Goal: Use online tool/utility

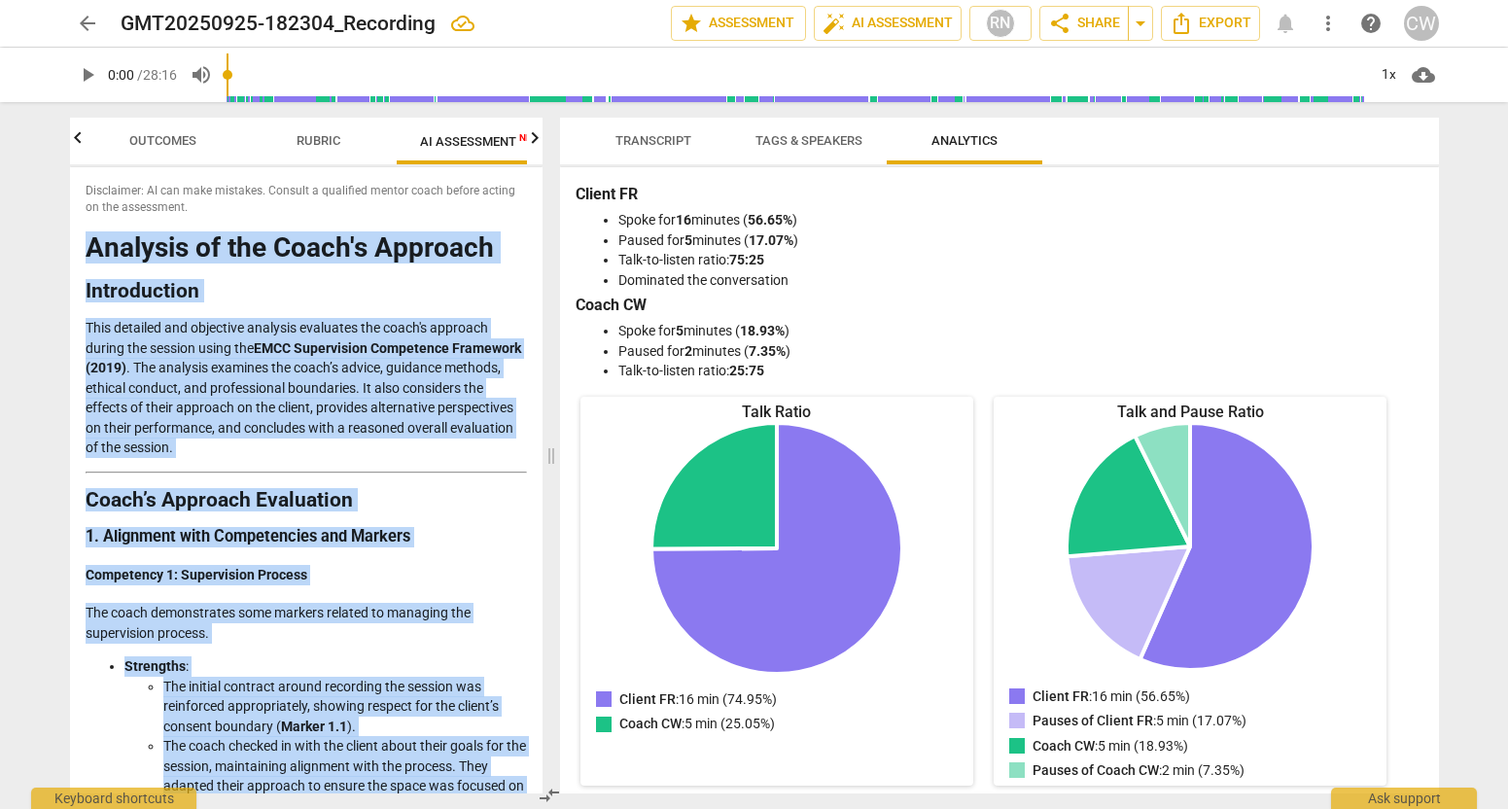
scroll to position [371, 0]
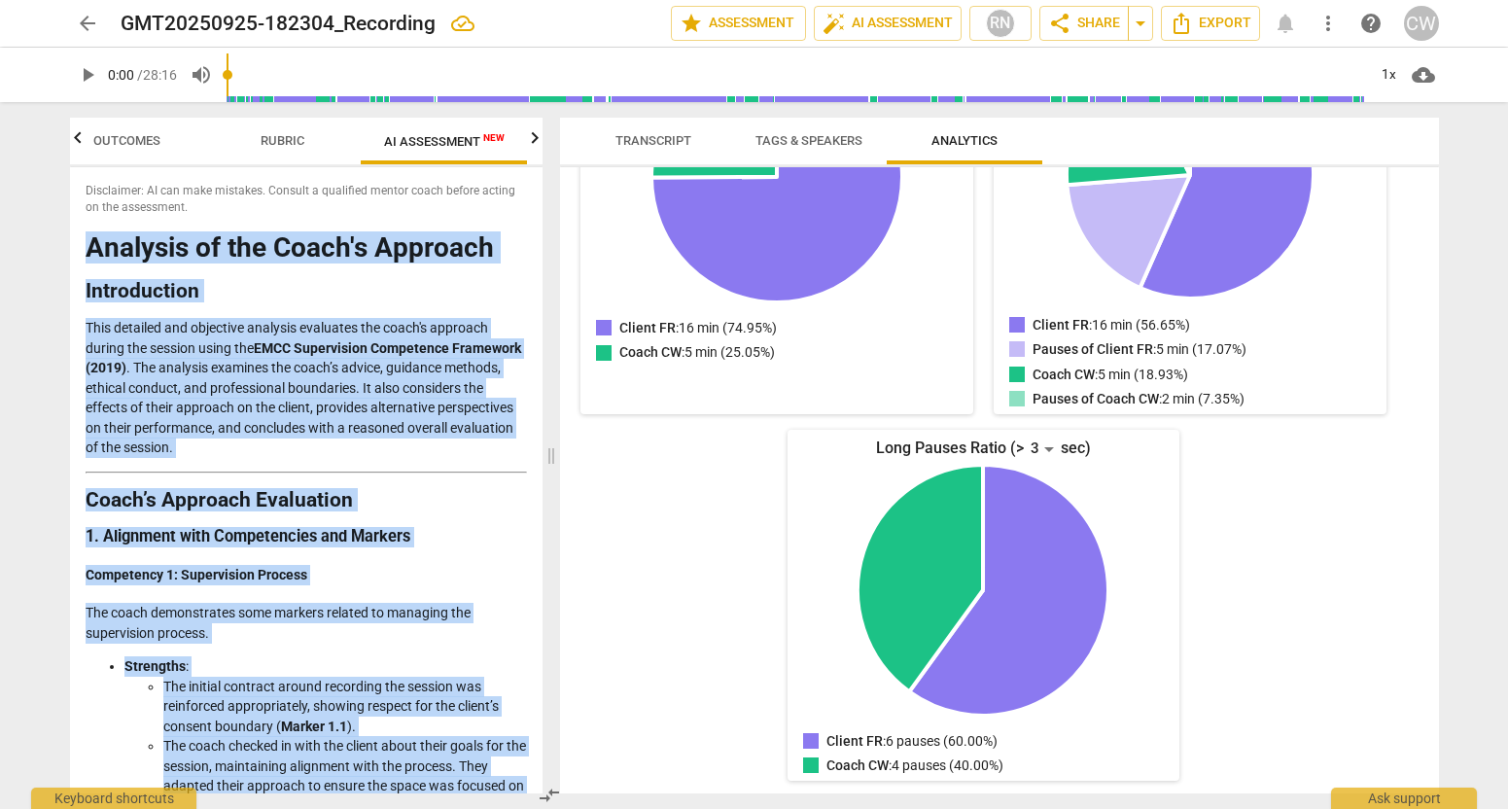
click at [73, 140] on icon "button" at bounding box center [77, 137] width 23 height 23
click at [300, 137] on span "Rubric" at bounding box center [319, 140] width 44 height 15
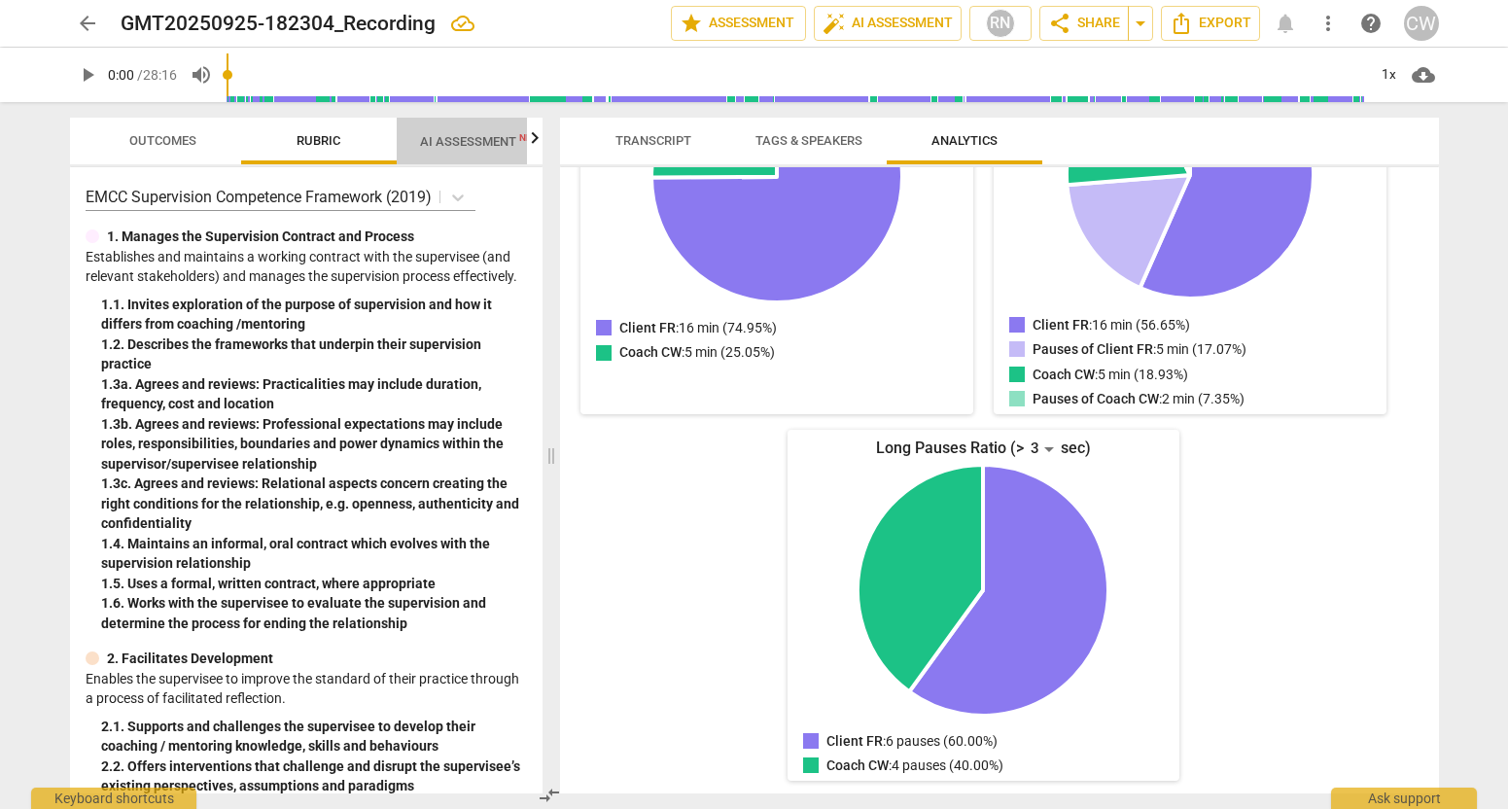
click at [455, 141] on span "AI Assessment New" at bounding box center [480, 141] width 121 height 15
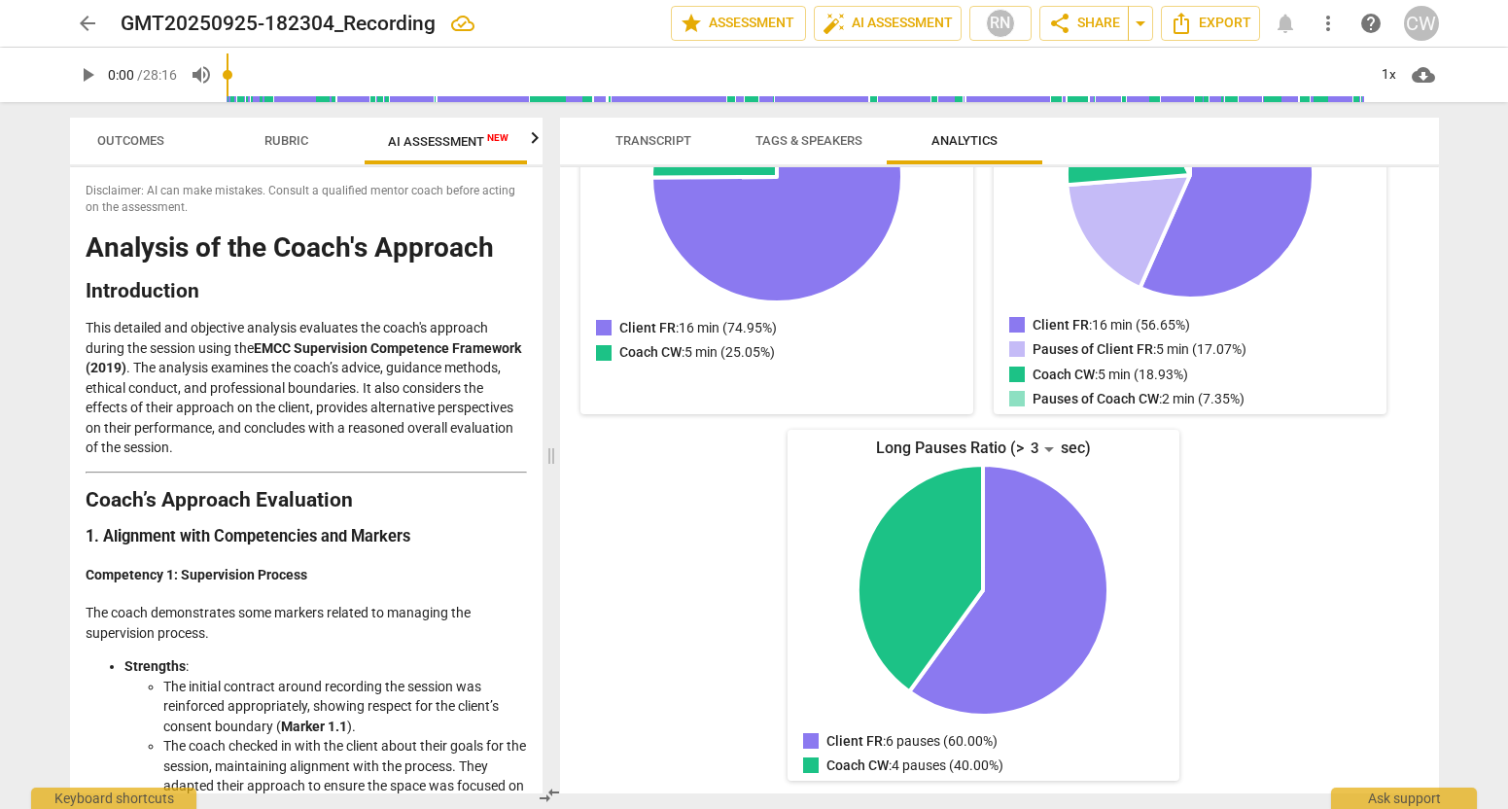
scroll to position [0, 36]
click at [528, 138] on icon "button" at bounding box center [534, 137] width 23 height 23
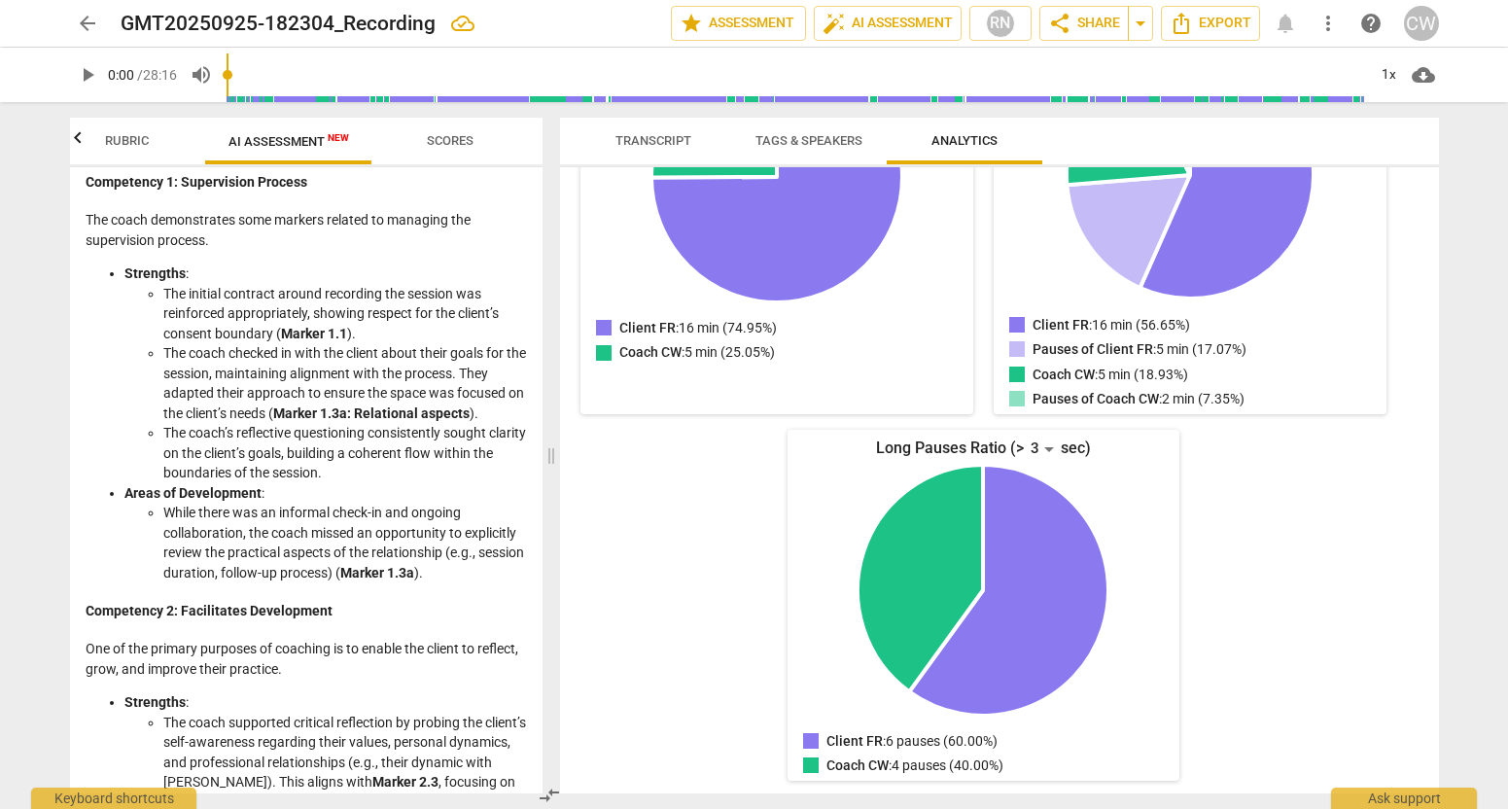
scroll to position [0, 0]
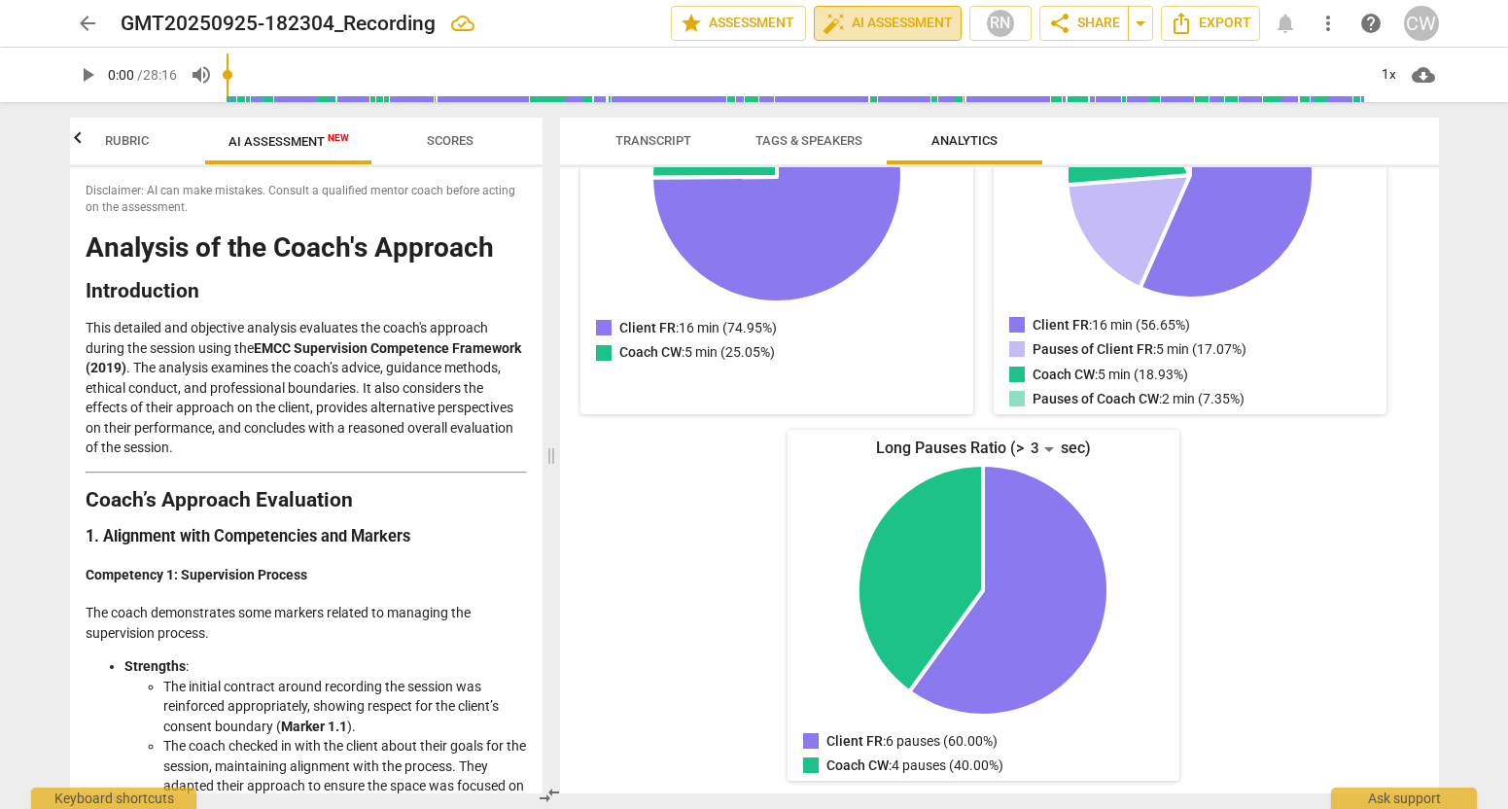
click at [849, 22] on span "auto_fix_high AI Assessment" at bounding box center [888, 23] width 130 height 23
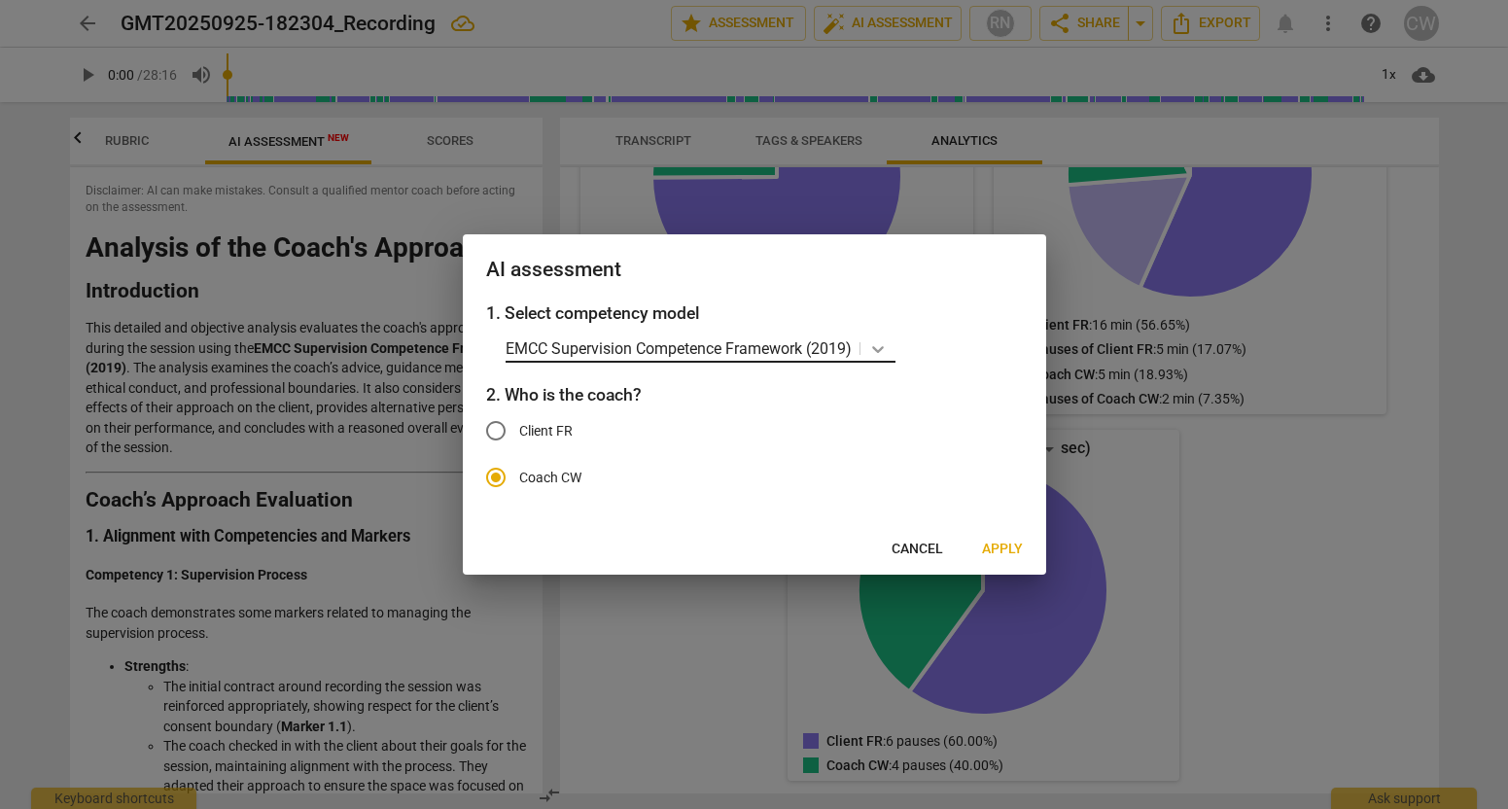
click at [881, 351] on icon at bounding box center [878, 349] width 12 height 7
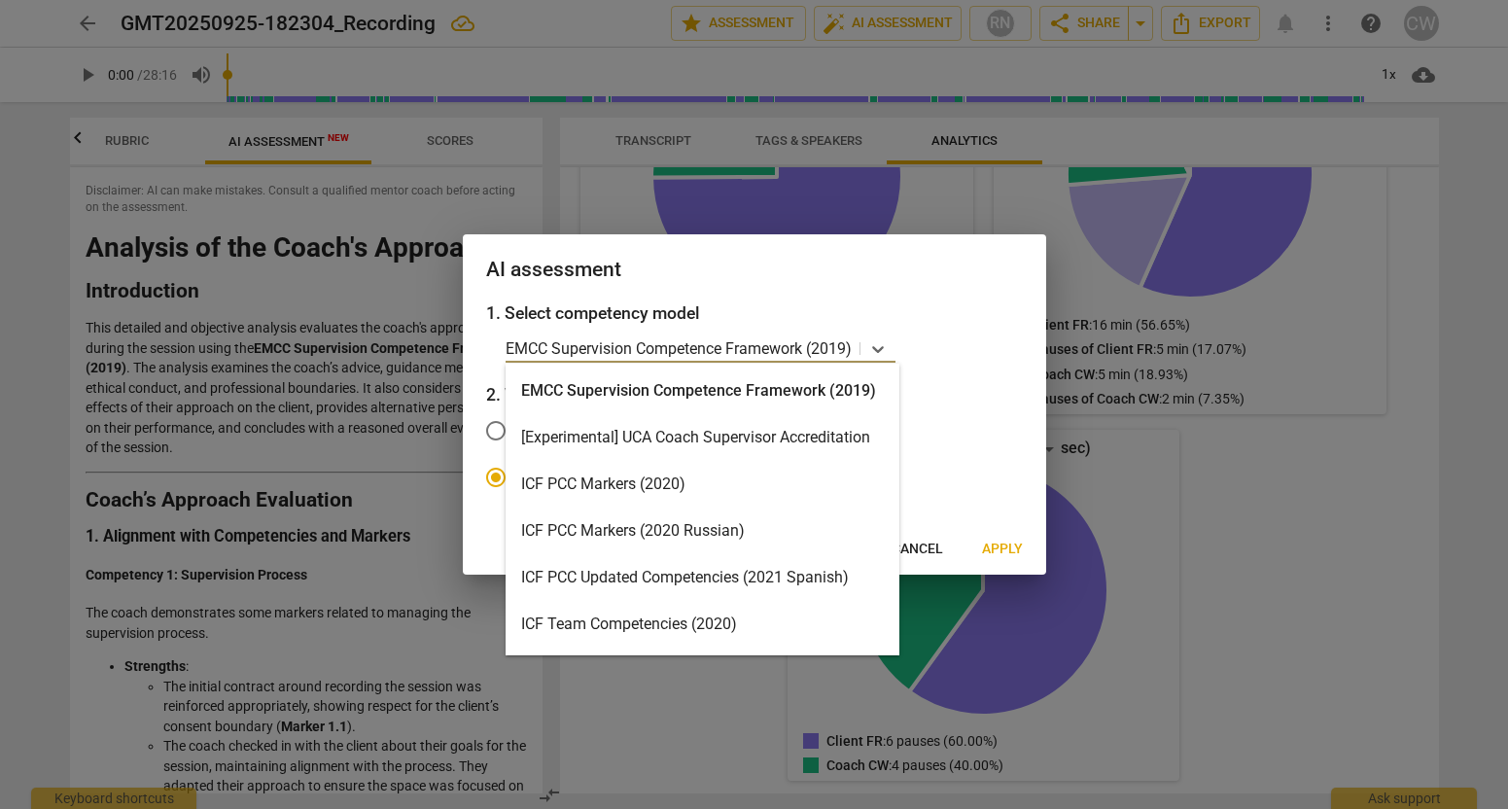
click at [757, 484] on div "ICF PCC Markers (2020)" at bounding box center [703, 484] width 394 height 47
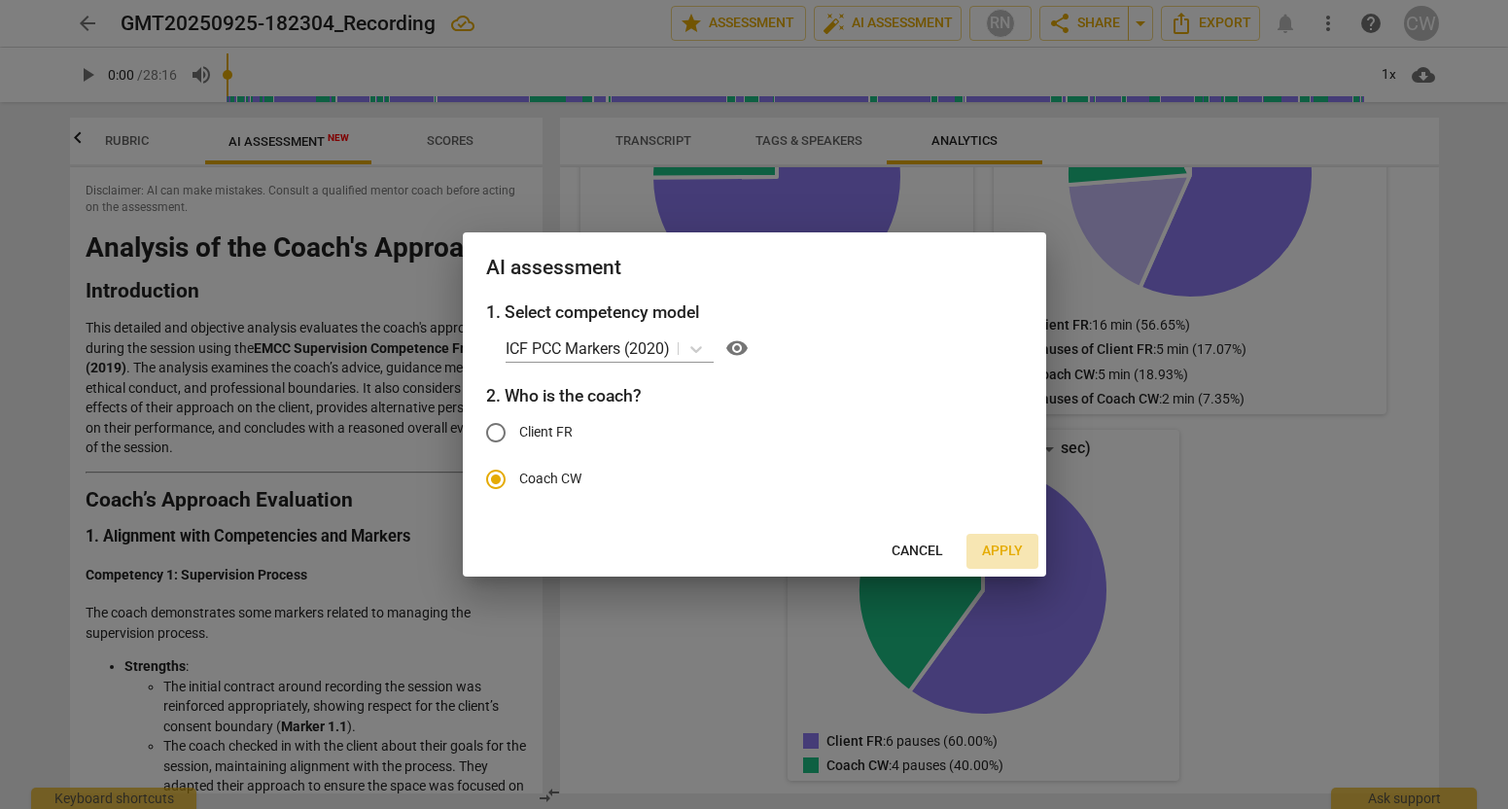
click at [1001, 550] on span "Apply" at bounding box center [1002, 551] width 41 height 19
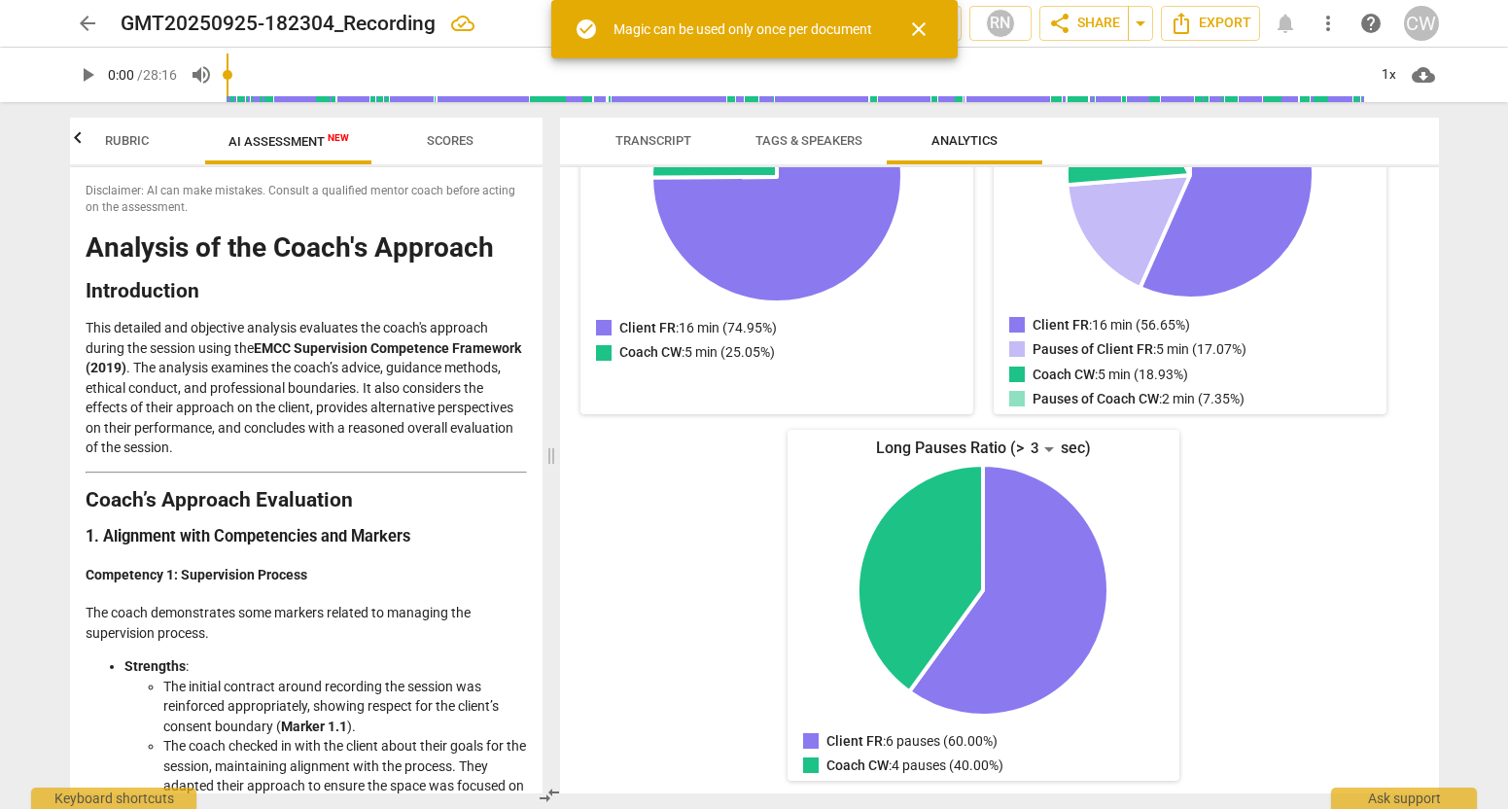
click at [919, 31] on span "close" at bounding box center [918, 29] width 23 height 23
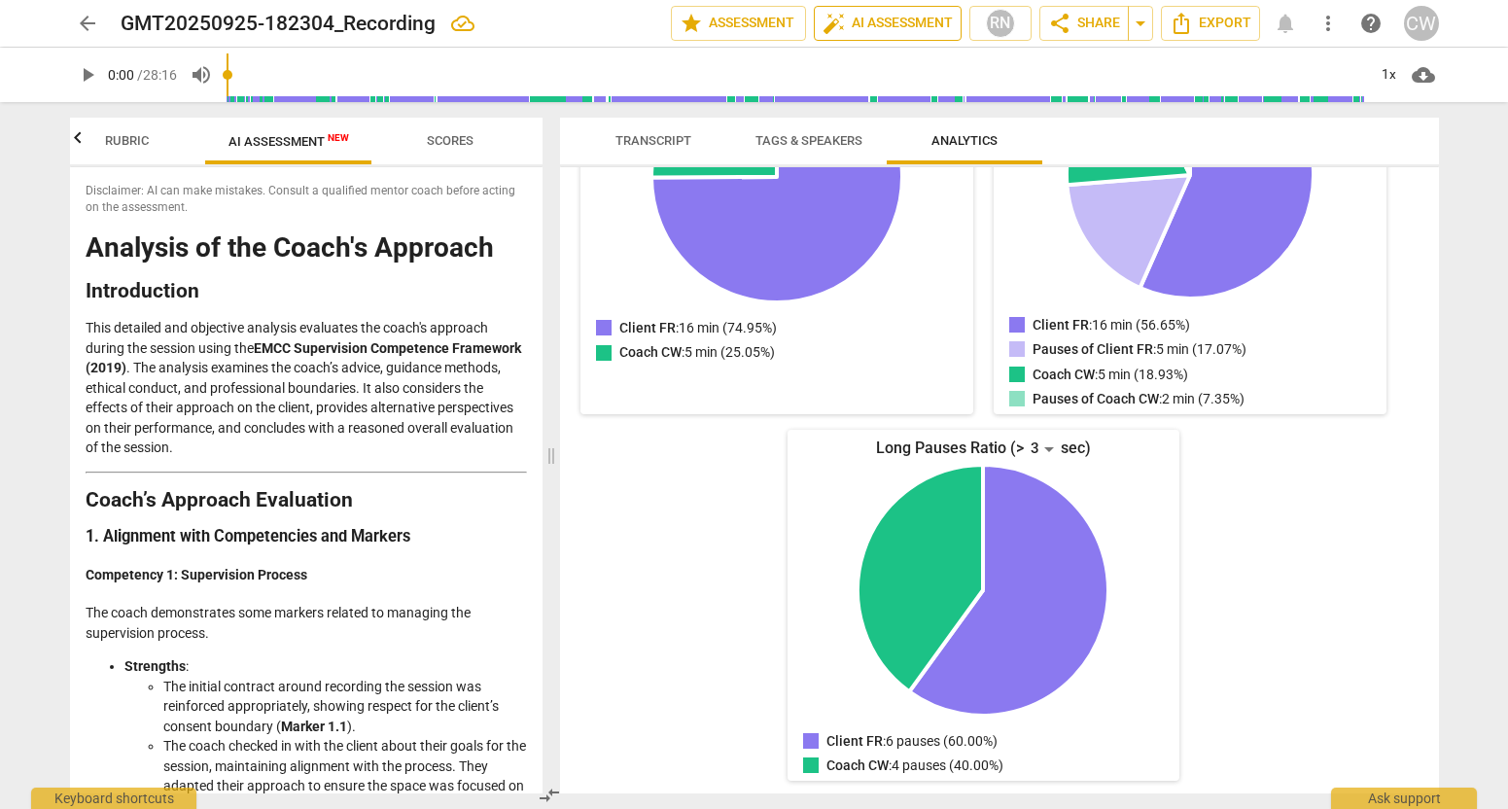
click at [924, 18] on span "auto_fix_high AI Assessment" at bounding box center [888, 23] width 130 height 23
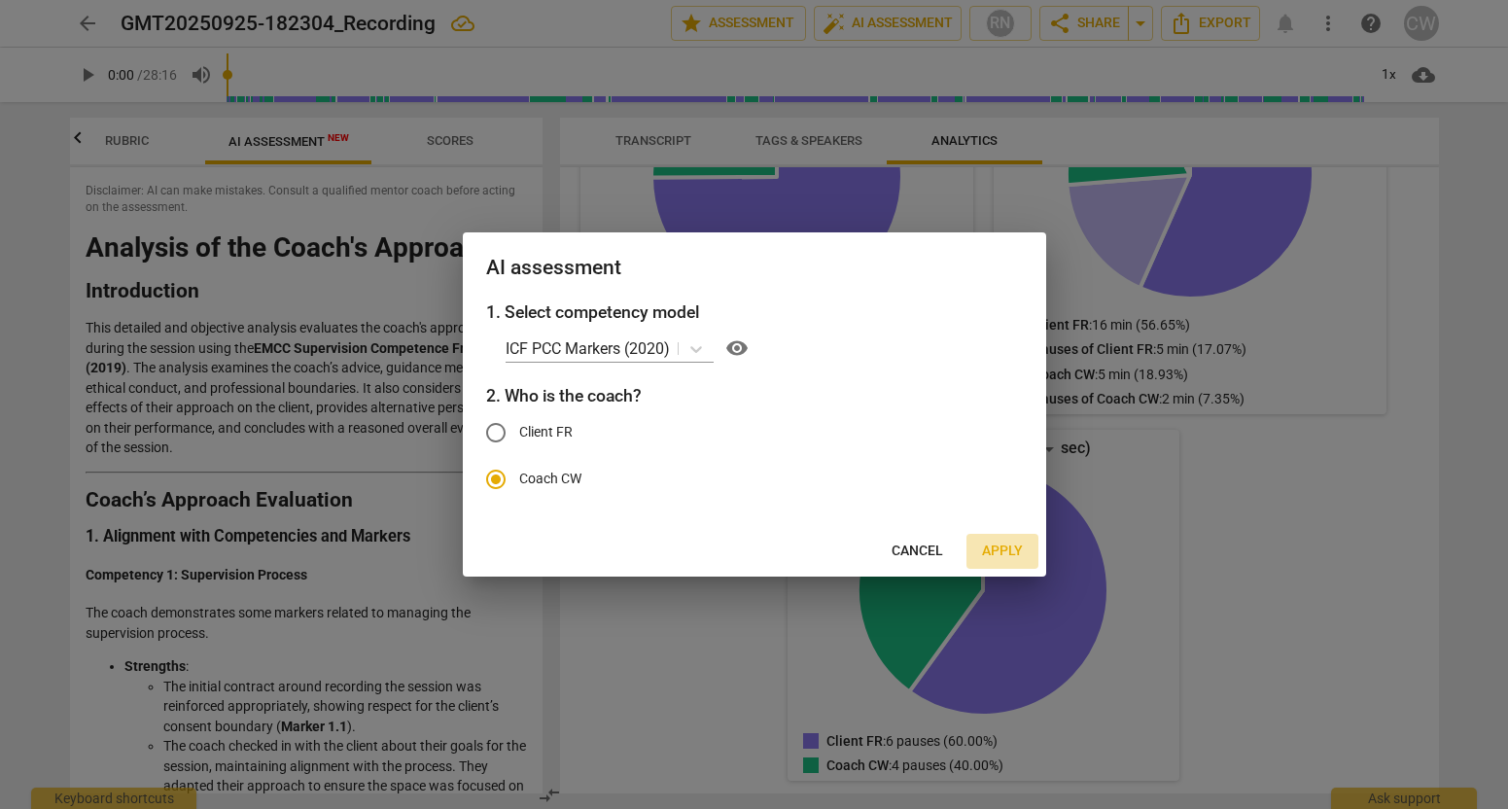
click at [999, 548] on span "Apply" at bounding box center [1002, 551] width 41 height 19
